Goal: Information Seeking & Learning: Learn about a topic

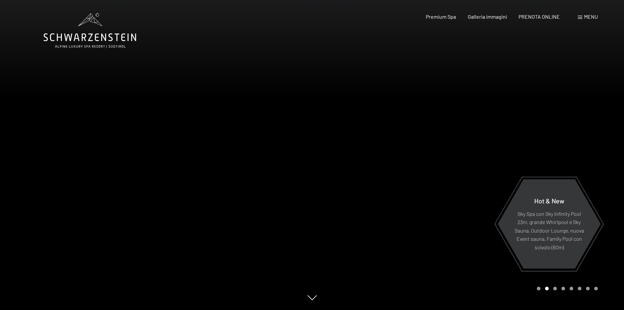
click at [582, 19] on span at bounding box center [580, 17] width 5 height 3
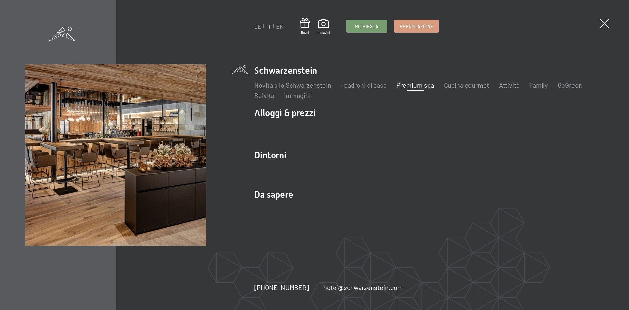
click at [415, 85] on link "Premium spa" at bounding box center [415, 85] width 38 height 8
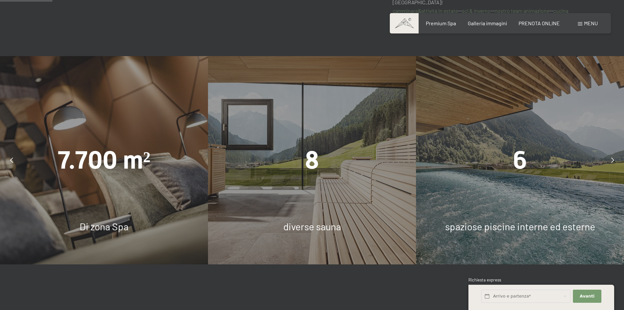
scroll to position [491, 0]
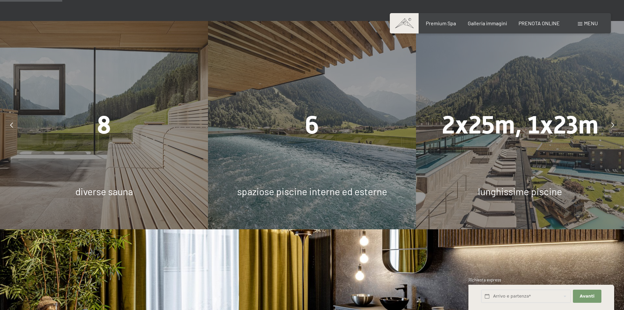
click at [304, 136] on div "6 spaziose piscine interne ed esterne" at bounding box center [312, 125] width 208 height 208
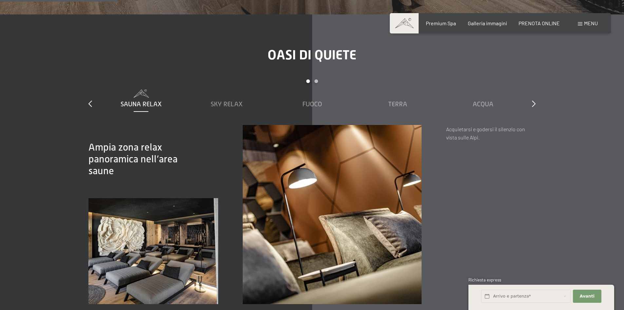
scroll to position [1016, 0]
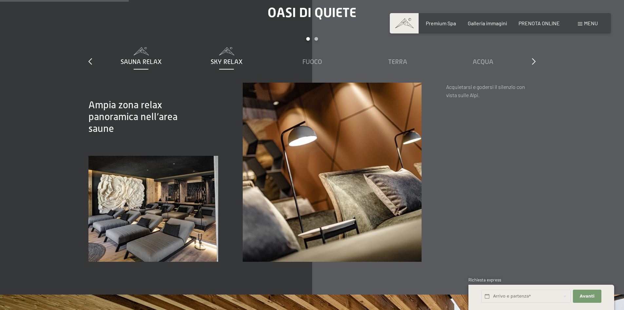
click at [232, 58] on span "Sky Relax" at bounding box center [227, 61] width 32 height 7
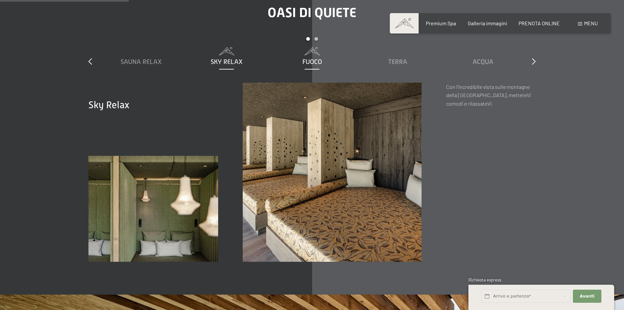
click at [321, 58] on span "Fuoco" at bounding box center [312, 61] width 20 height 7
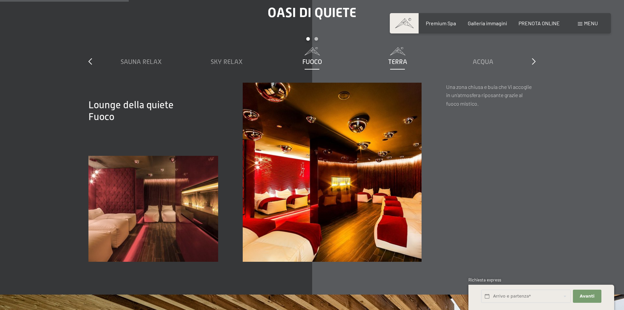
click at [396, 58] on span "Terra" at bounding box center [397, 61] width 19 height 7
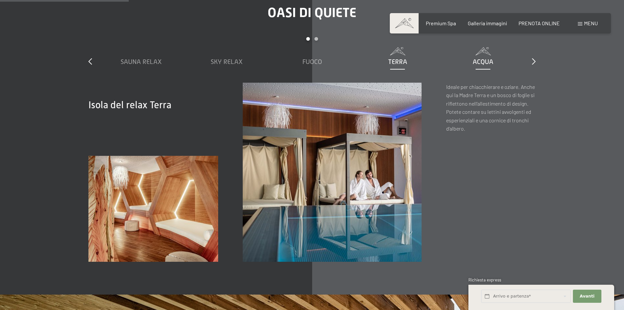
click at [486, 57] on div "Acqua" at bounding box center [483, 61] width 79 height 9
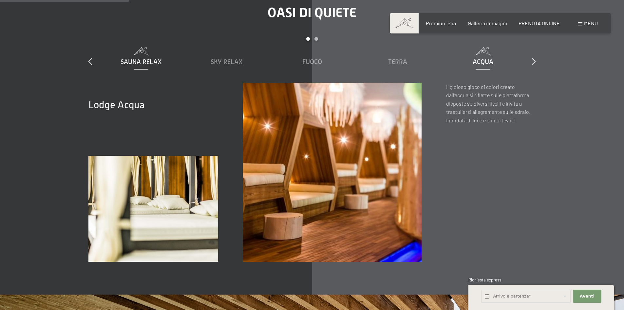
click at [144, 58] on span "Sauna relax" at bounding box center [141, 61] width 41 height 7
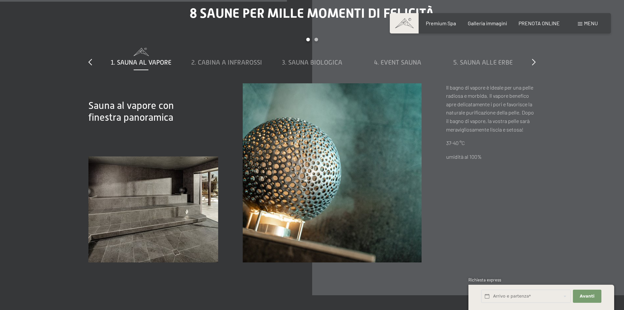
scroll to position [2261, 0]
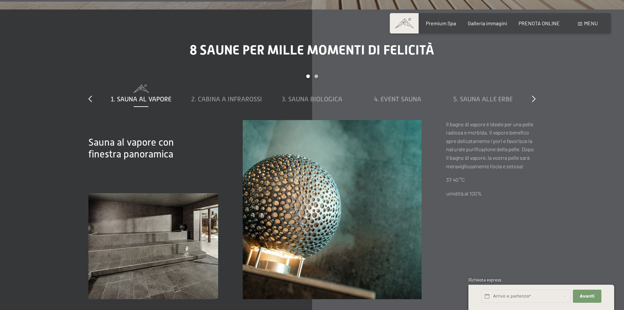
click at [536, 93] on div "8 saune per mille momenti di felicità slide 1 to 5 of 8 1. Sauna al vapore 2. C…" at bounding box center [312, 170] width 496 height 257
click at [535, 95] on icon at bounding box center [534, 98] width 4 height 7
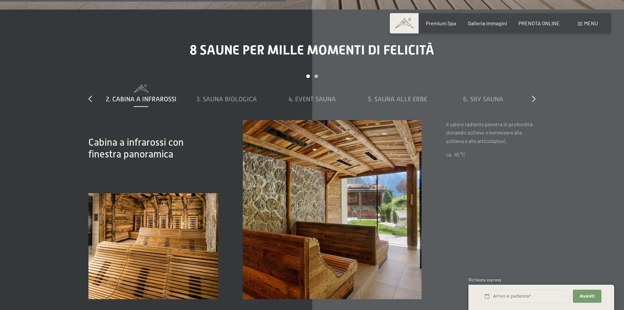
click at [540, 88] on div "8 saune per mille momenti di felicità slide 2 to 6 of 8 1. Sauna al vapore 2. C…" at bounding box center [312, 170] width 496 height 257
click at [532, 95] on icon at bounding box center [534, 98] width 4 height 7
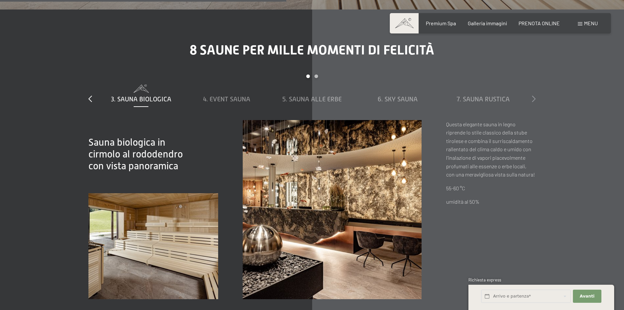
click at [532, 95] on icon at bounding box center [534, 98] width 4 height 7
